Goal: Information Seeking & Learning: Learn about a topic

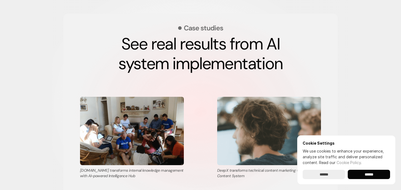
click at [368, 173] on input "******" at bounding box center [369, 174] width 42 height 9
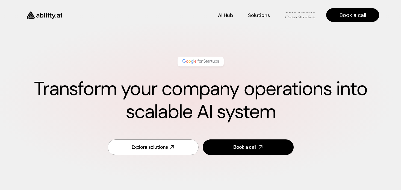
click at [300, 15] on p "Case Studies" at bounding box center [300, 17] width 30 height 7
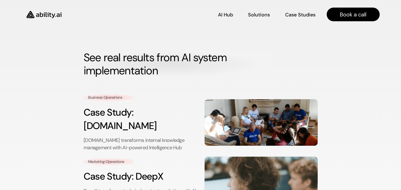
scroll to position [45, 0]
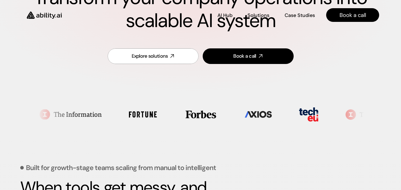
scroll to position [91, 0]
click at [163, 59] on div "Explore solutions" at bounding box center [150, 56] width 36 height 7
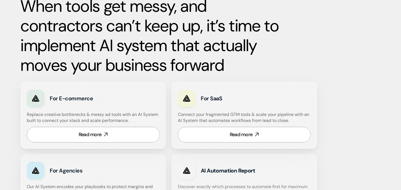
scroll to position [272, 0]
click at [105, 135] on icon at bounding box center [106, 134] width 6 height 6
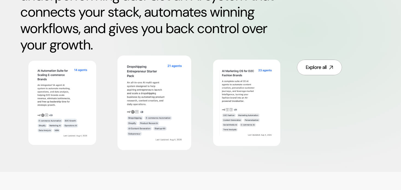
scroll to position [319, 0]
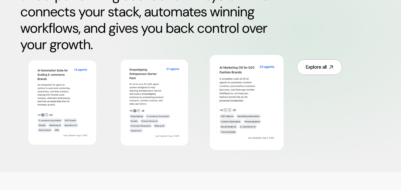
click at [251, 98] on img at bounding box center [247, 102] width 60 height 78
